Goal: Find contact information: Find contact information

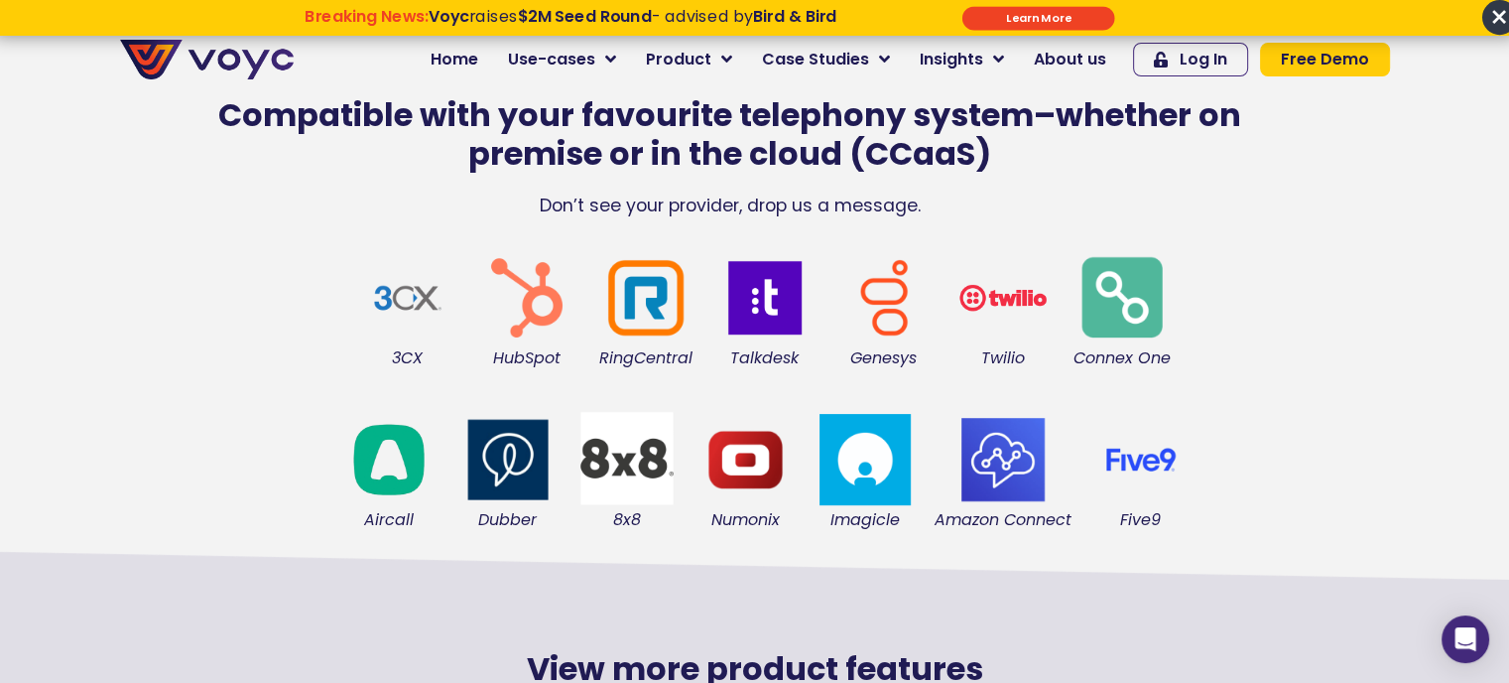
scroll to position [794, 0]
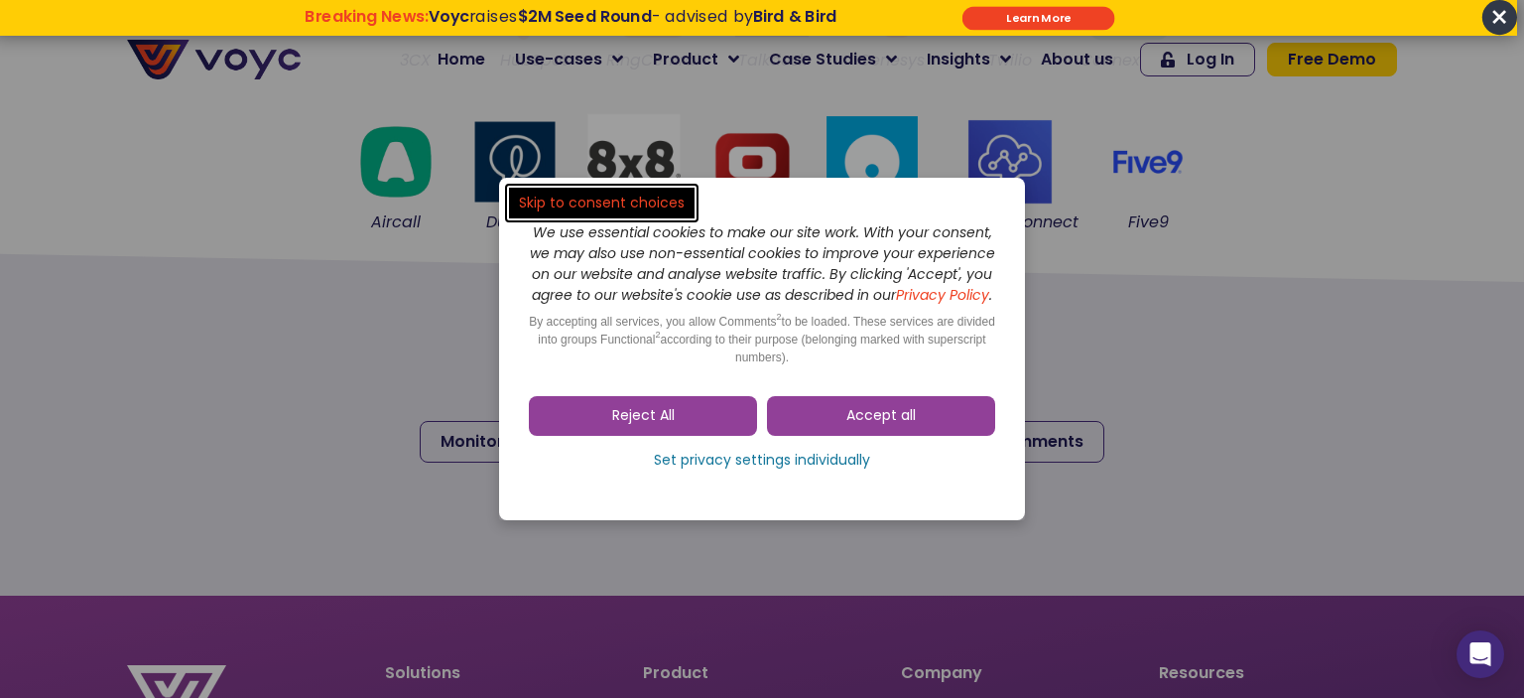
click at [1460, 471] on dialog "Skip to consent choices We use essential cookies to make our site work. With yo…" at bounding box center [762, 349] width 1524 height 698
click at [670, 419] on span "Reject All" at bounding box center [643, 416] width 63 height 20
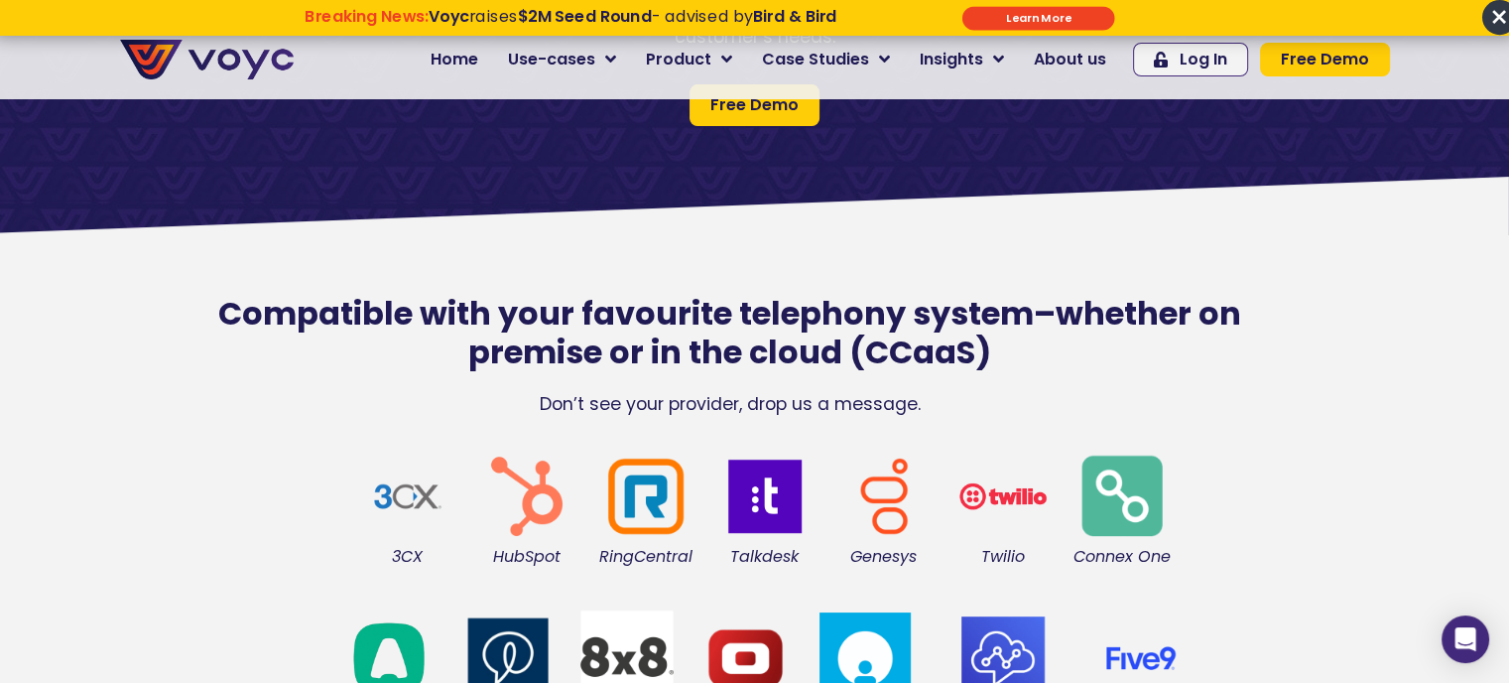
scroll to position [0, 0]
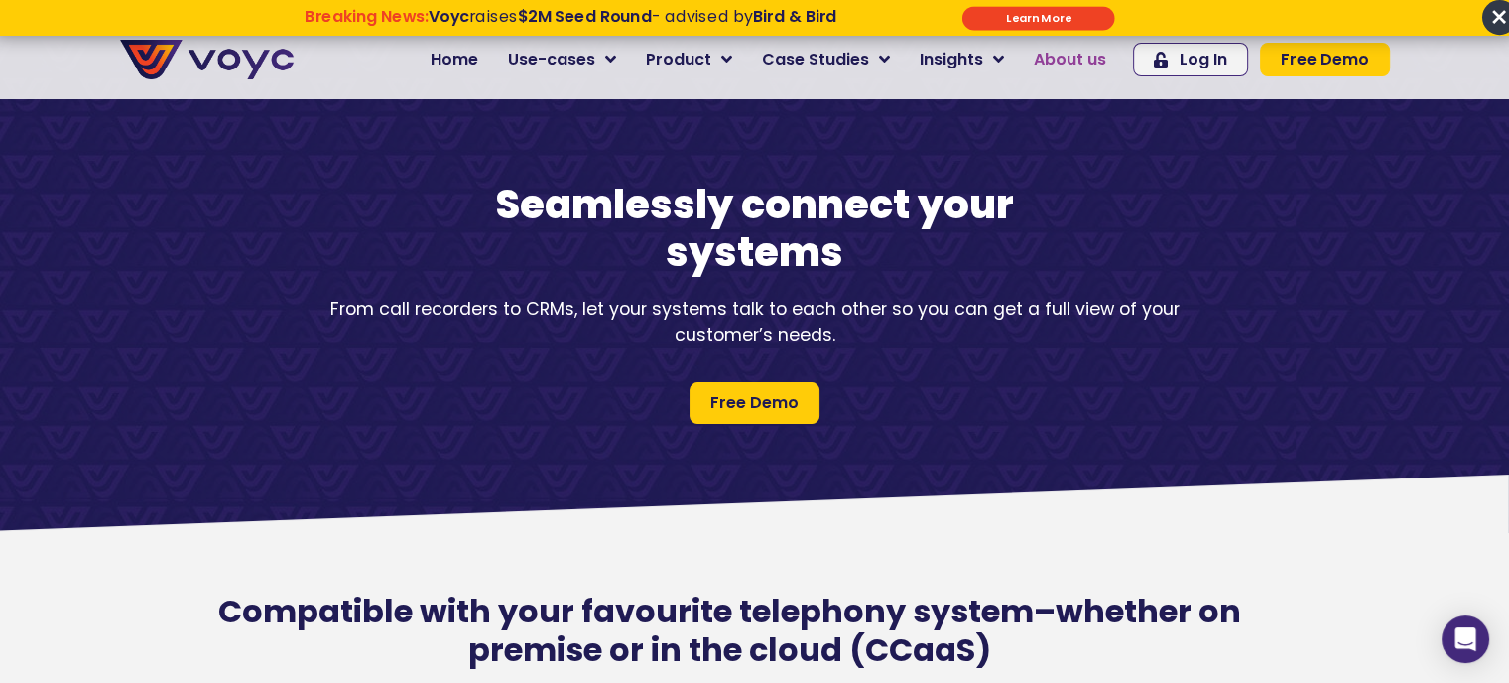
click at [1076, 60] on span "About us" at bounding box center [1070, 60] width 72 height 24
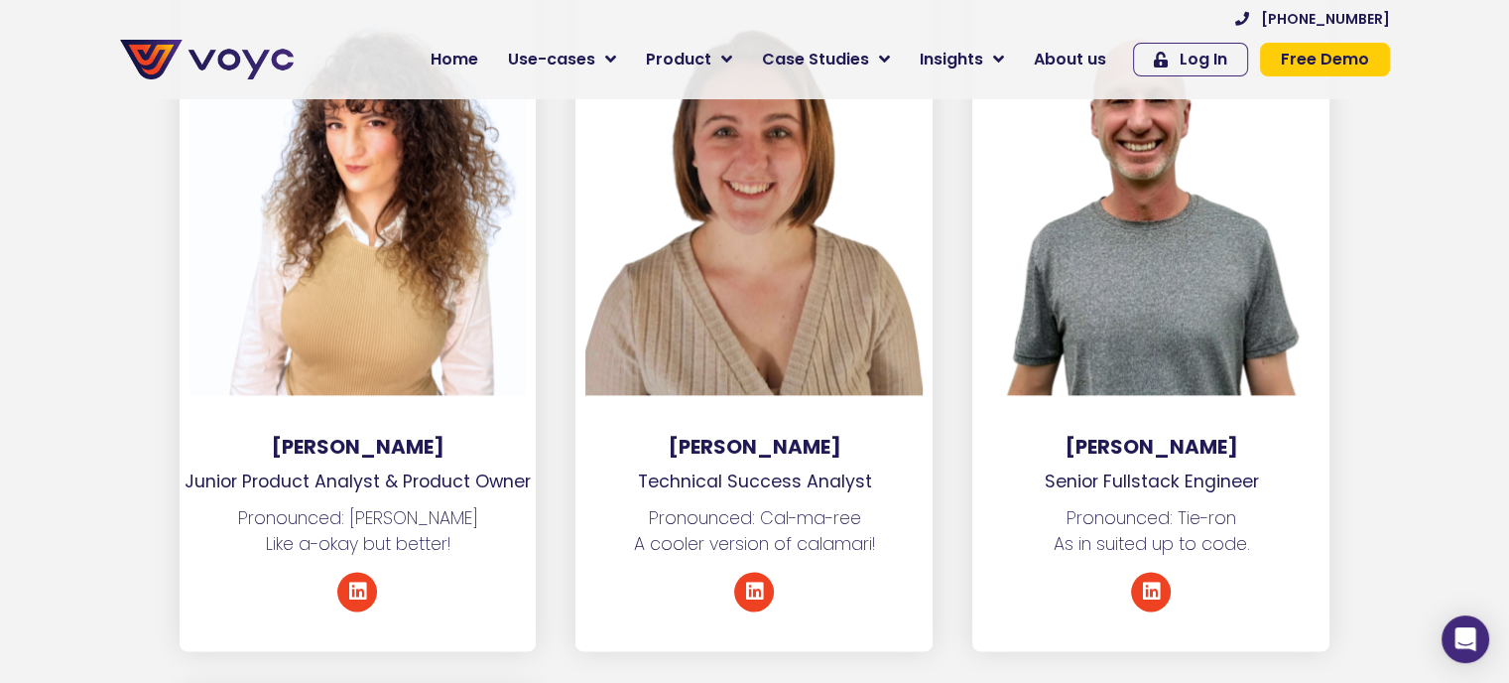
scroll to position [10220, 0]
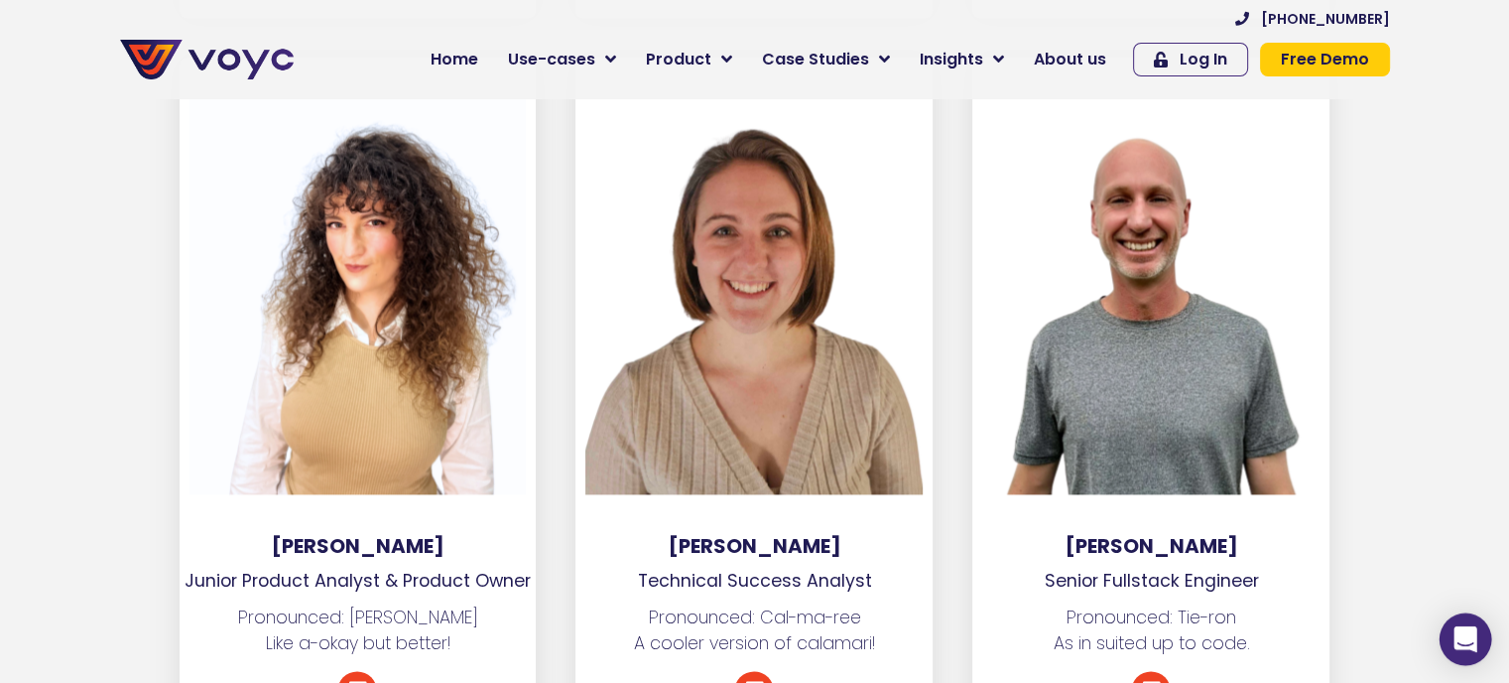
click at [1460, 634] on icon "Open Intercom Messenger" at bounding box center [1465, 639] width 23 height 26
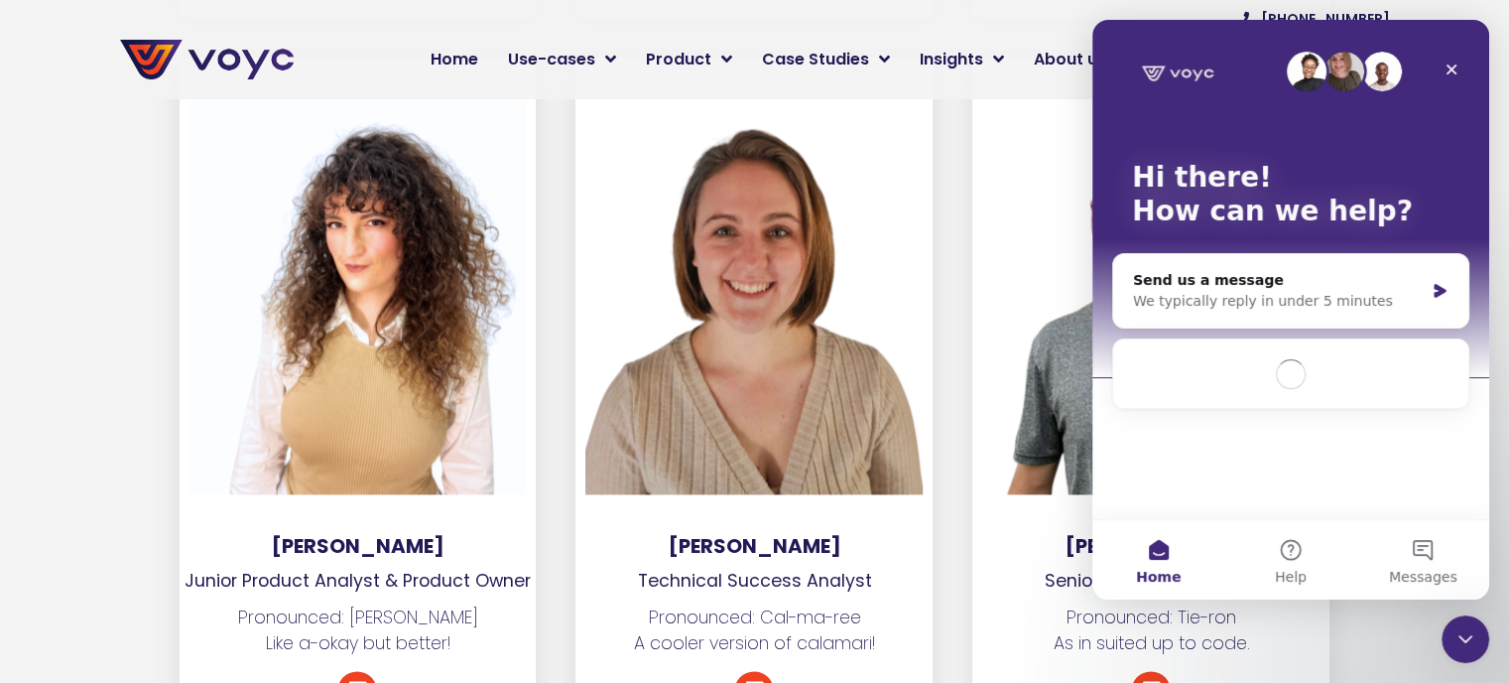
scroll to position [0, 0]
click at [1293, 559] on button "Help" at bounding box center [1290, 559] width 132 height 79
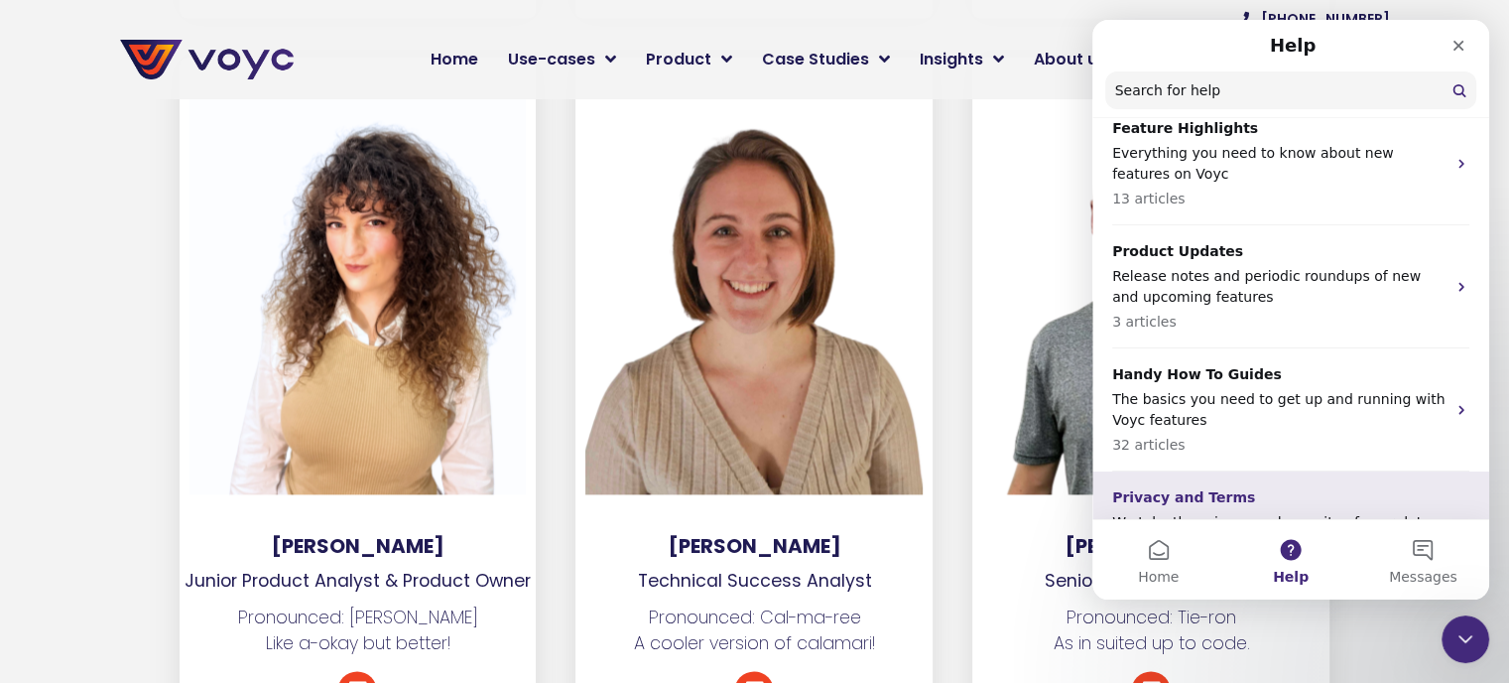
scroll to position [520, 0]
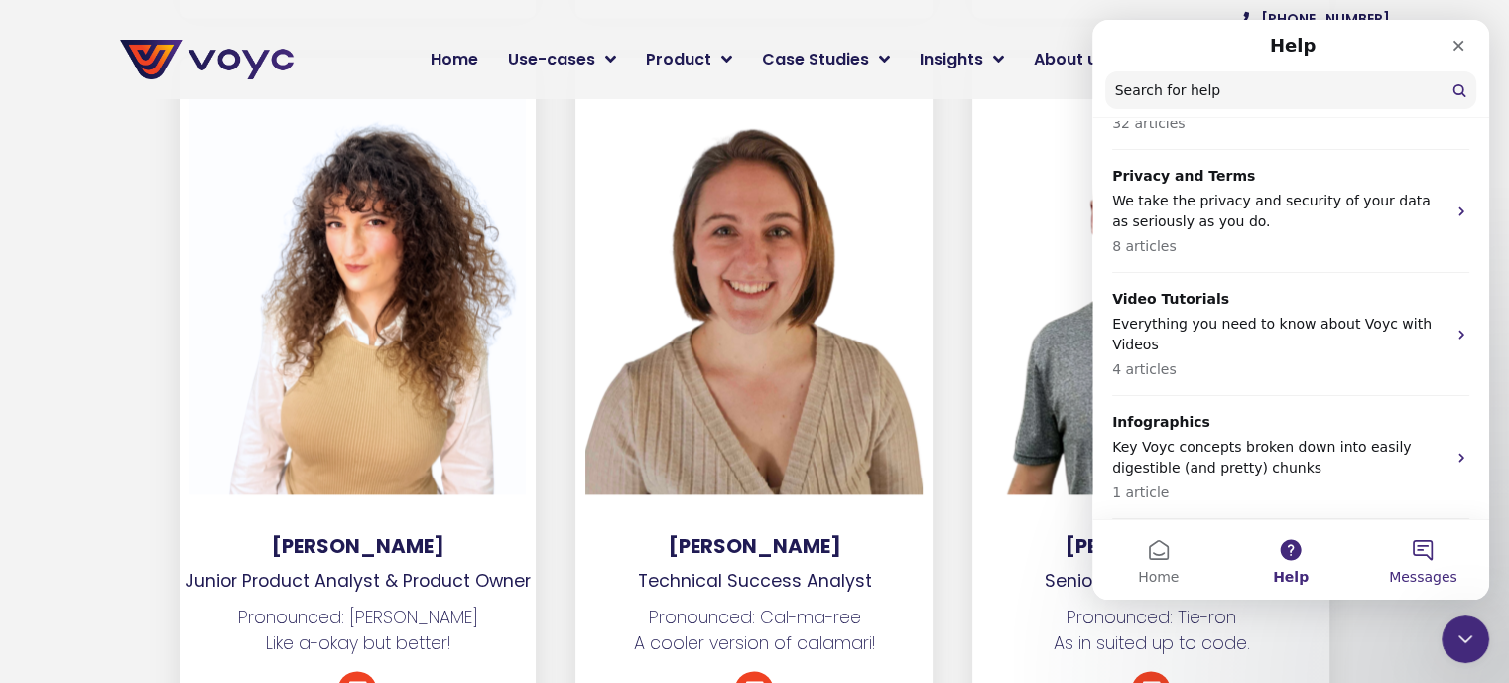
click at [1394, 563] on button "Messages" at bounding box center [1423, 559] width 132 height 79
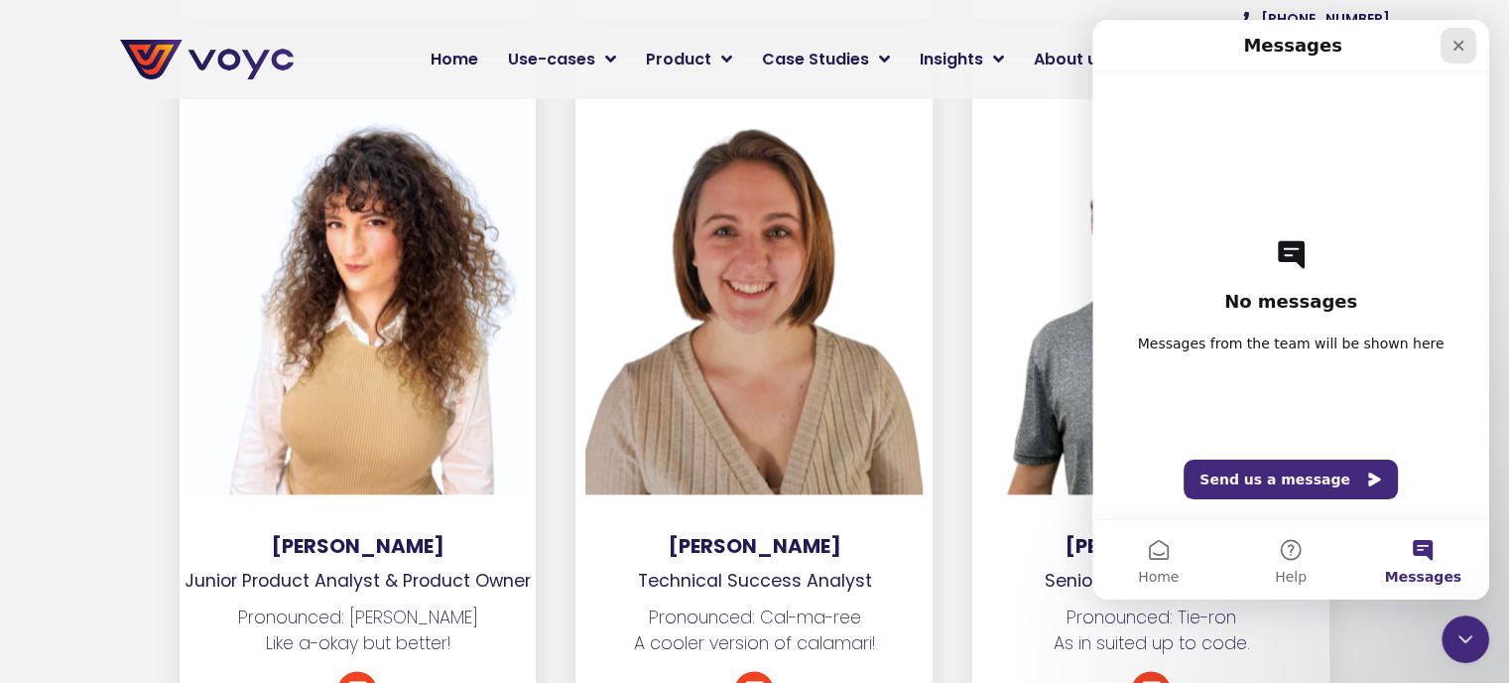
click at [1465, 43] on icon "Close" at bounding box center [1459, 46] width 16 height 16
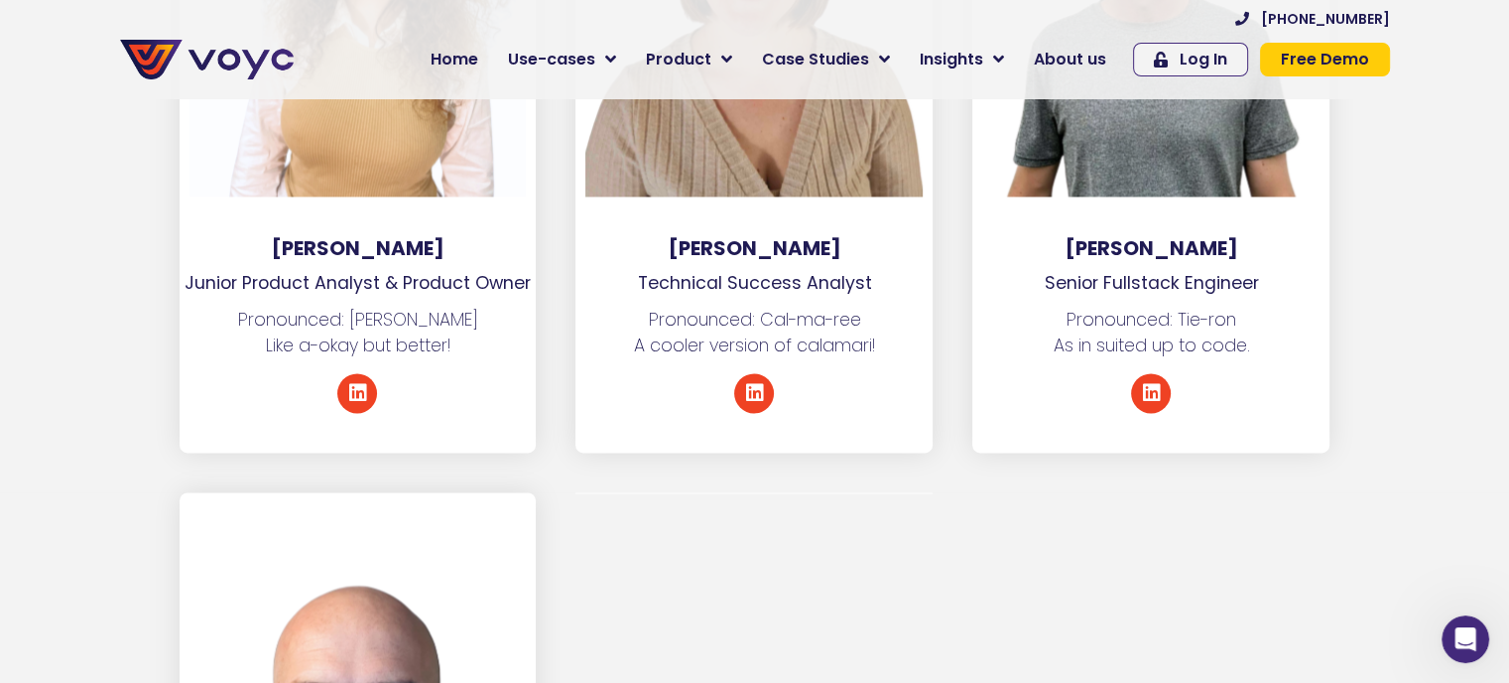
scroll to position [10220, 0]
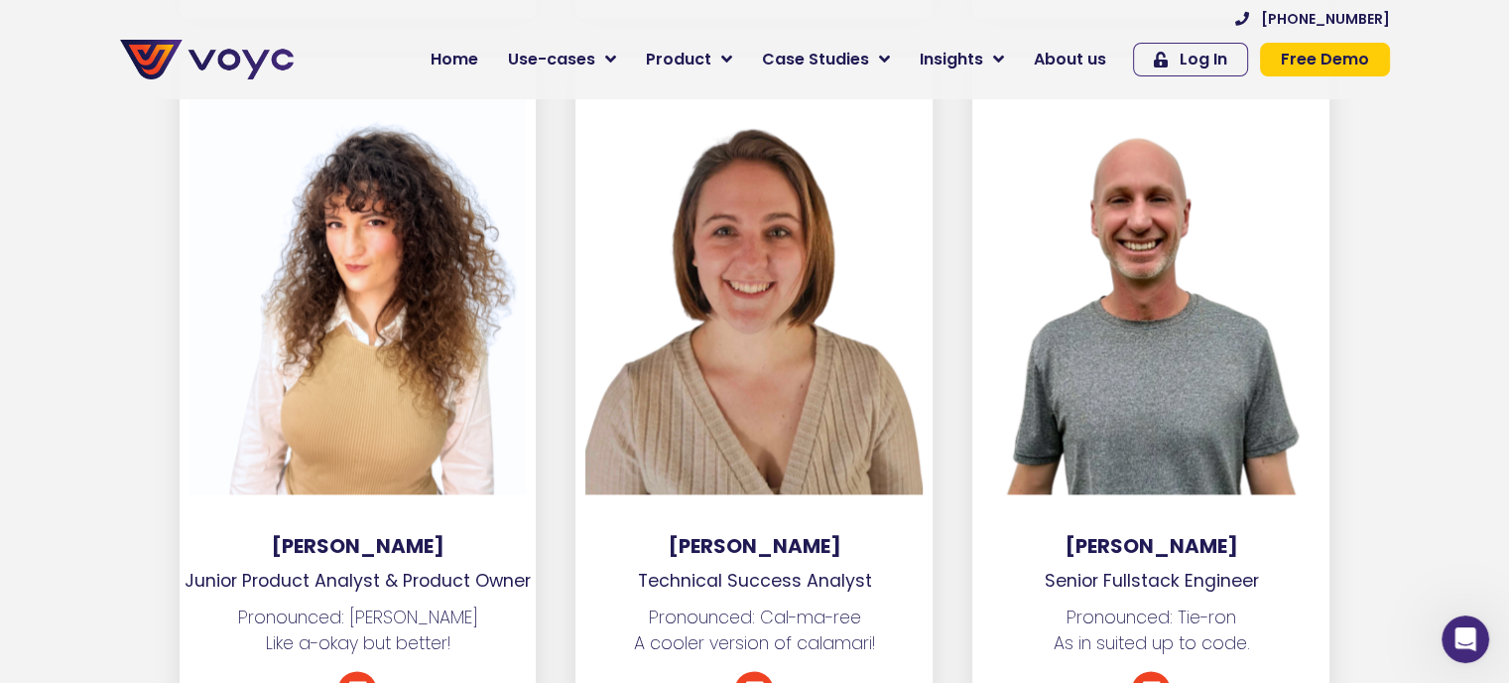
click at [1408, 305] on section "[PERSON_NAME] Junior Product Analyst & Product Owner Pronounced: [PERSON_NAME] …" at bounding box center [754, 424] width 1509 height 732
click at [746, 681] on icon at bounding box center [754, 691] width 20 height 20
